Goal: Task Accomplishment & Management: Manage account settings

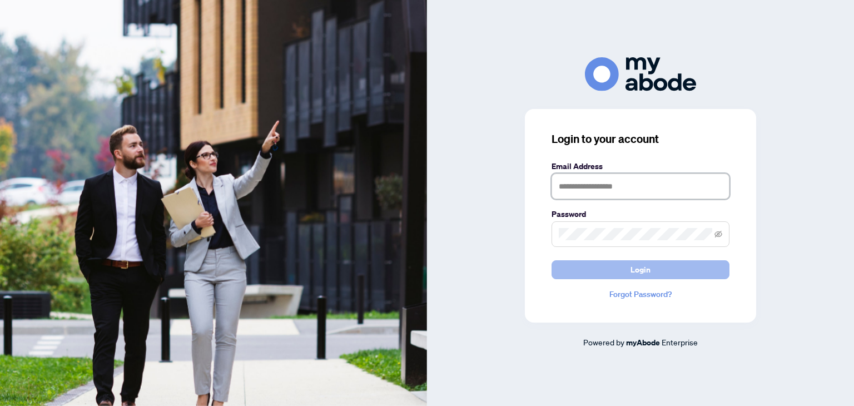
type input "**********"
click at [630, 266] on span "Login" at bounding box center [640, 270] width 20 height 18
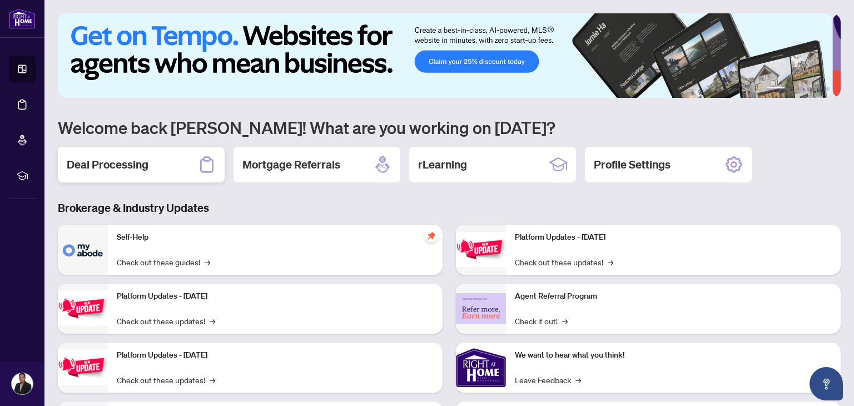
click at [142, 167] on h2 "Deal Processing" at bounding box center [108, 165] width 82 height 16
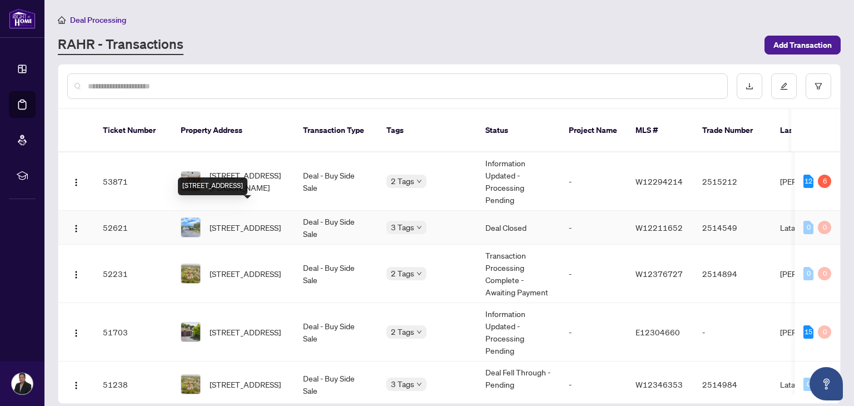
click at [236, 221] on span "[STREET_ADDRESS]" at bounding box center [244, 227] width 71 height 12
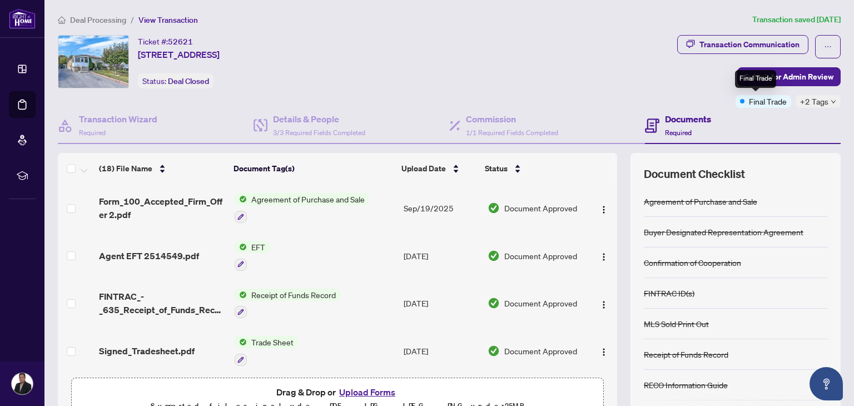
click at [749, 105] on span "Final Trade" at bounding box center [768, 101] width 38 height 12
click at [776, 105] on span "Final Trade" at bounding box center [768, 101] width 38 height 12
click at [740, 121] on div "Documents Required" at bounding box center [743, 126] width 196 height 36
click at [273, 336] on span "Trade Sheet" at bounding box center [272, 342] width 51 height 12
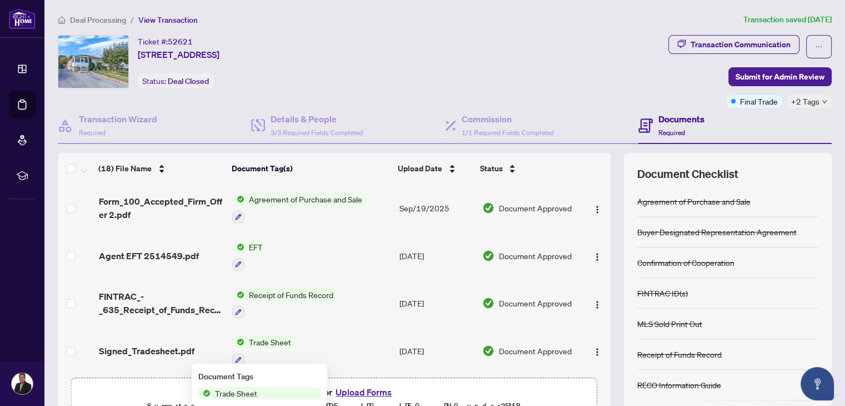
click at [273, 336] on span "Trade Sheet" at bounding box center [269, 342] width 51 height 12
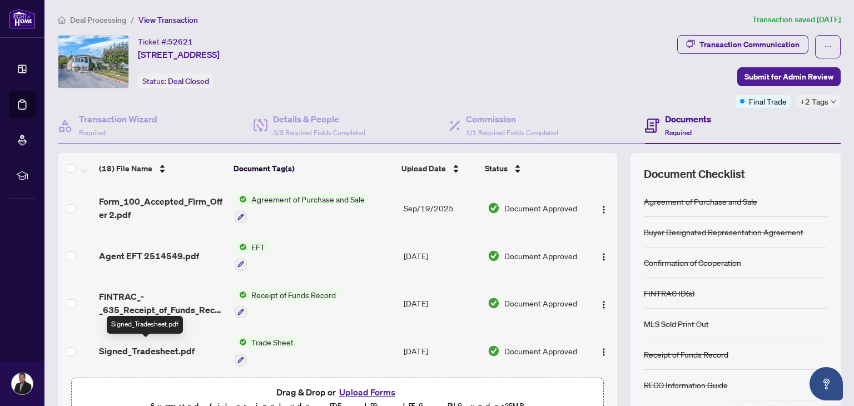
click at [149, 345] on span "Signed_Tradesheet.pdf" at bounding box center [147, 350] width 96 height 13
